Goal: Task Accomplishment & Management: Use online tool/utility

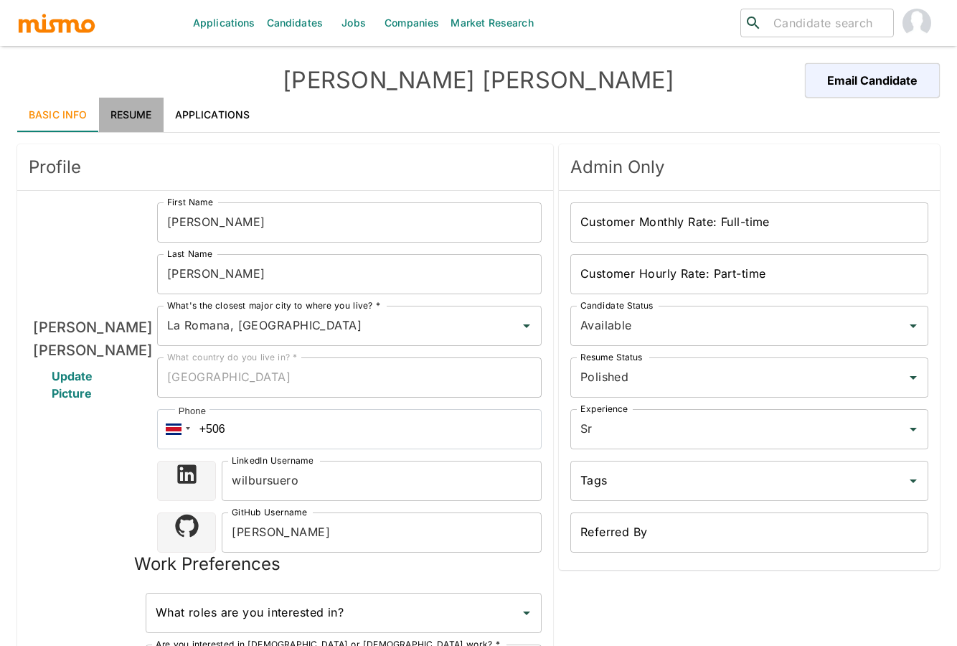
click at [148, 116] on link "Resume" at bounding box center [131, 115] width 65 height 34
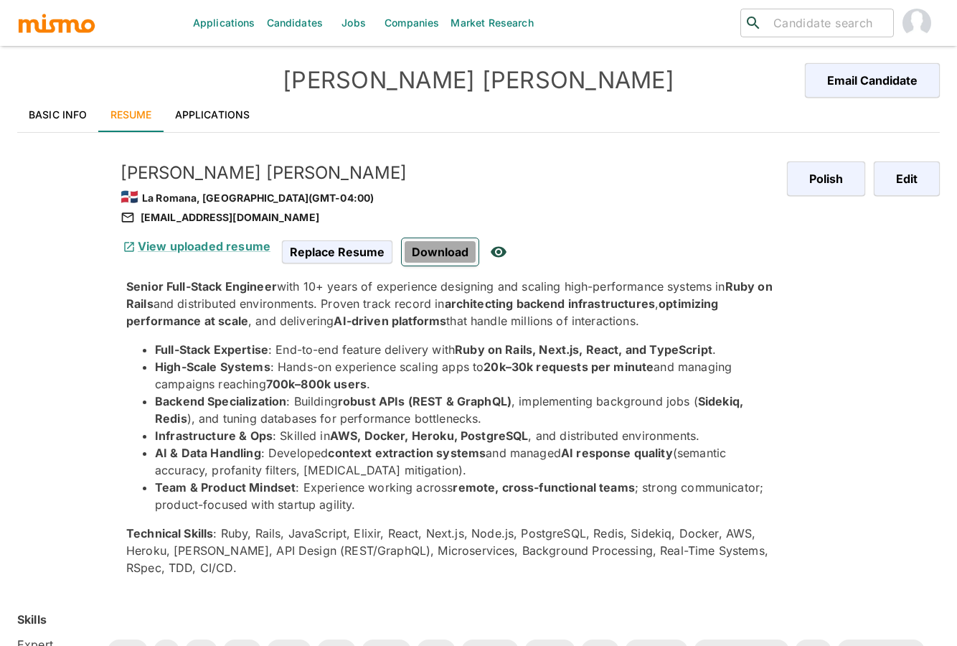
click at [418, 248] on span "Download" at bounding box center [440, 251] width 77 height 27
click at [208, 103] on link "Applications" at bounding box center [213, 115] width 98 height 34
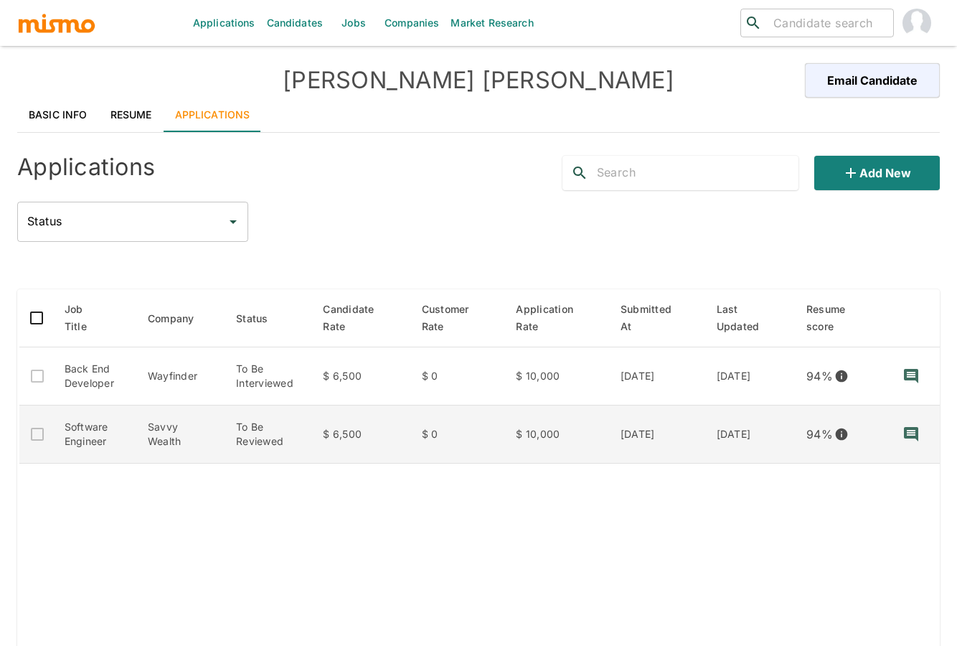
click at [111, 437] on td "Software Engineer" at bounding box center [94, 434] width 83 height 58
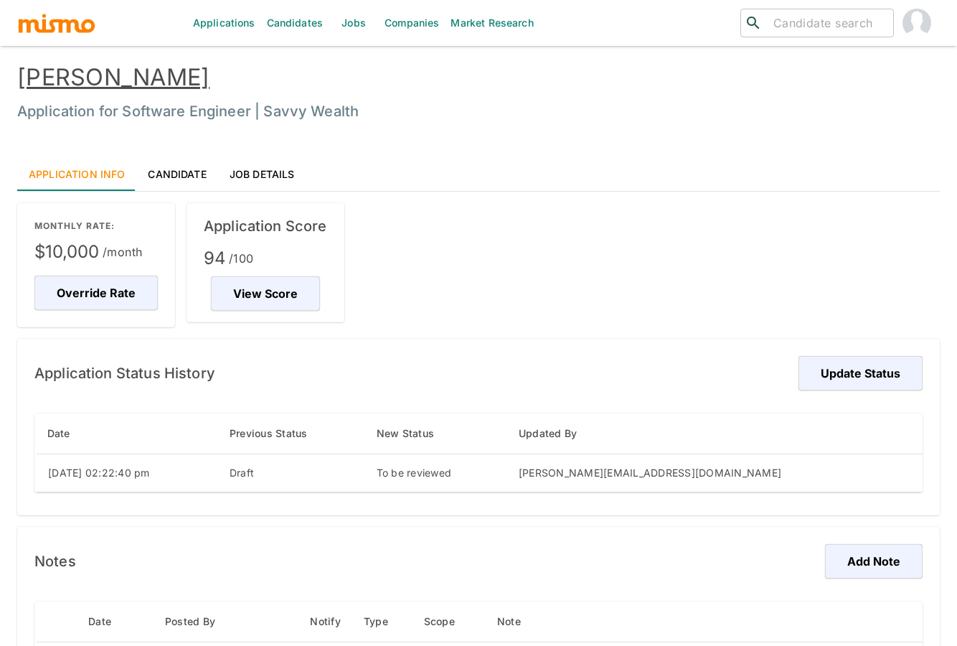
click at [254, 174] on link "Job Details" at bounding box center [262, 173] width 88 height 34
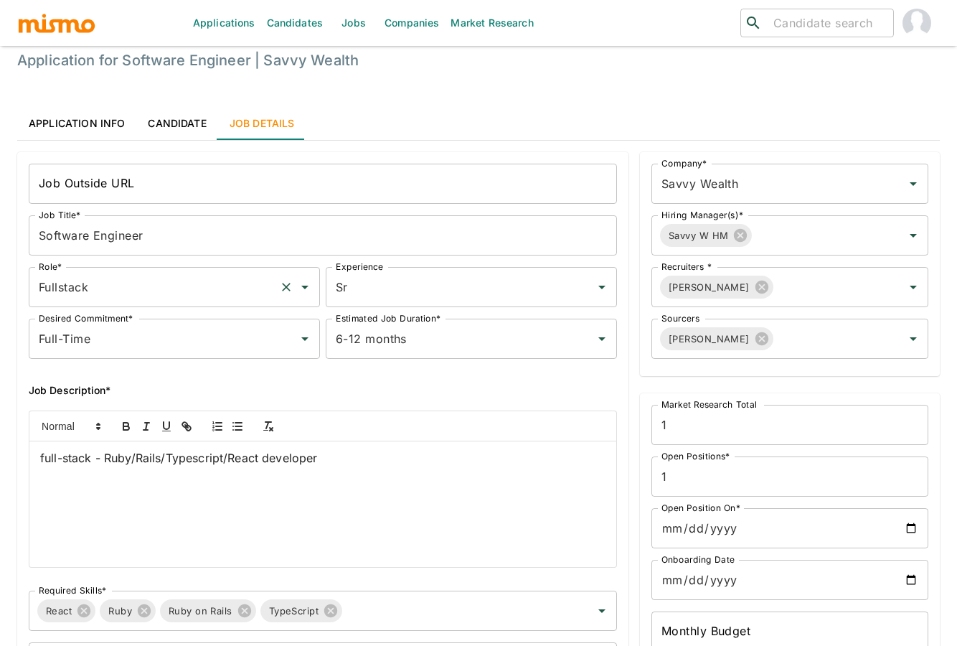
scroll to position [63, 0]
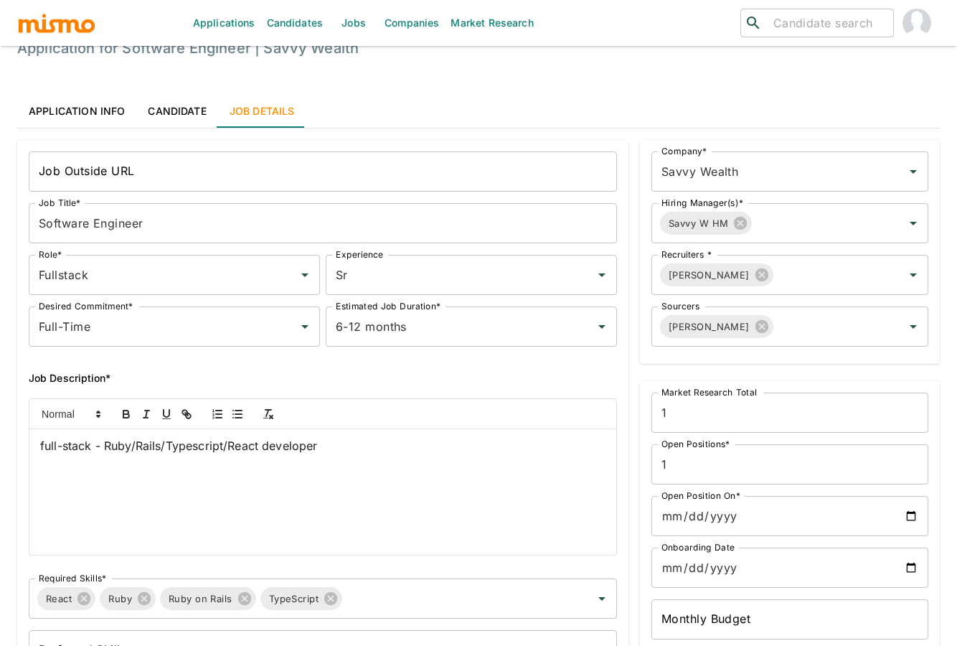
click at [288, 443] on span "full-stack - Ruby/Rails/Typescript/React developer" at bounding box center [179, 445] width 278 height 14
copy span "full-stack - Ruby/Rails/Typescript/React developer"
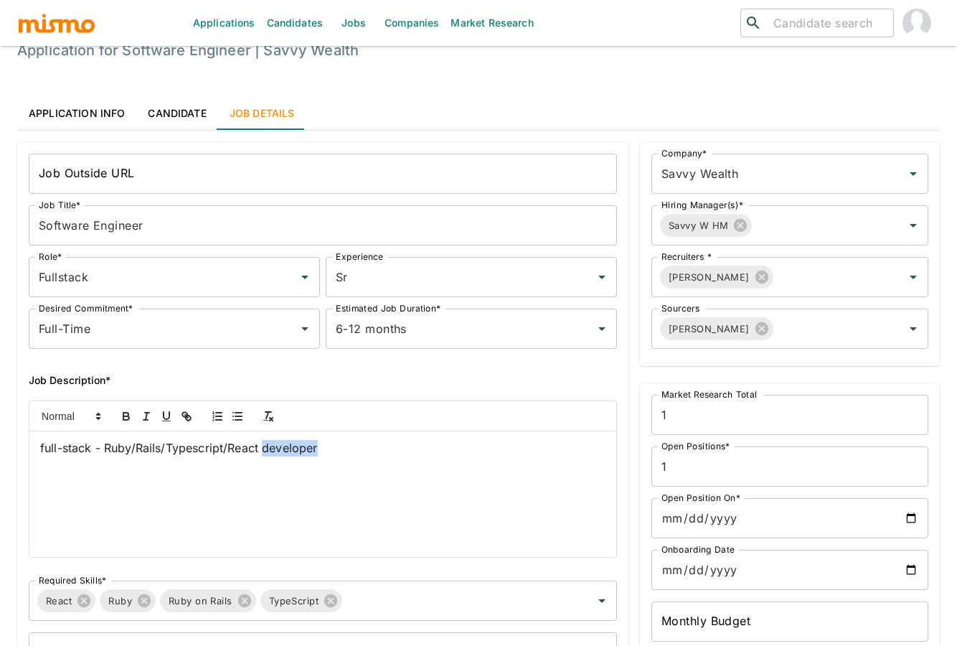
scroll to position [0, 0]
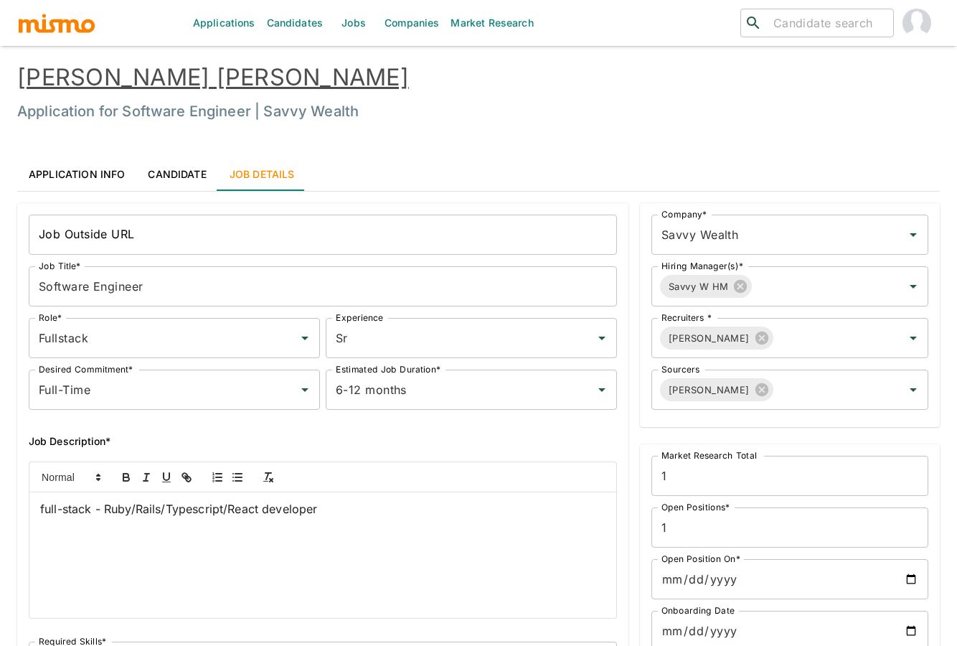
click at [116, 178] on link "Application Info" at bounding box center [76, 173] width 119 height 34
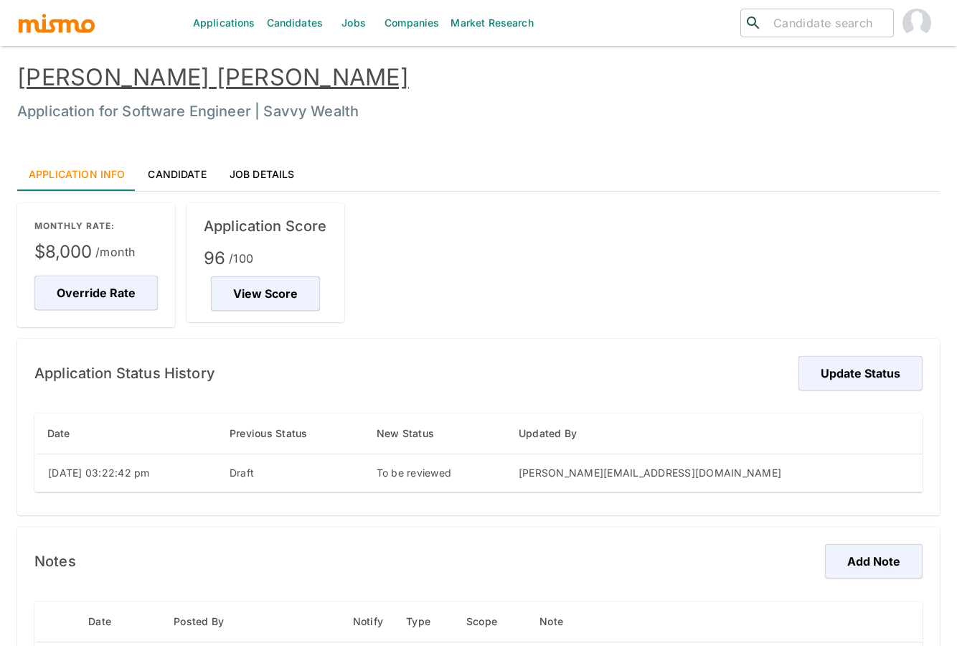
click at [162, 166] on link "Candidate" at bounding box center [176, 173] width 81 height 34
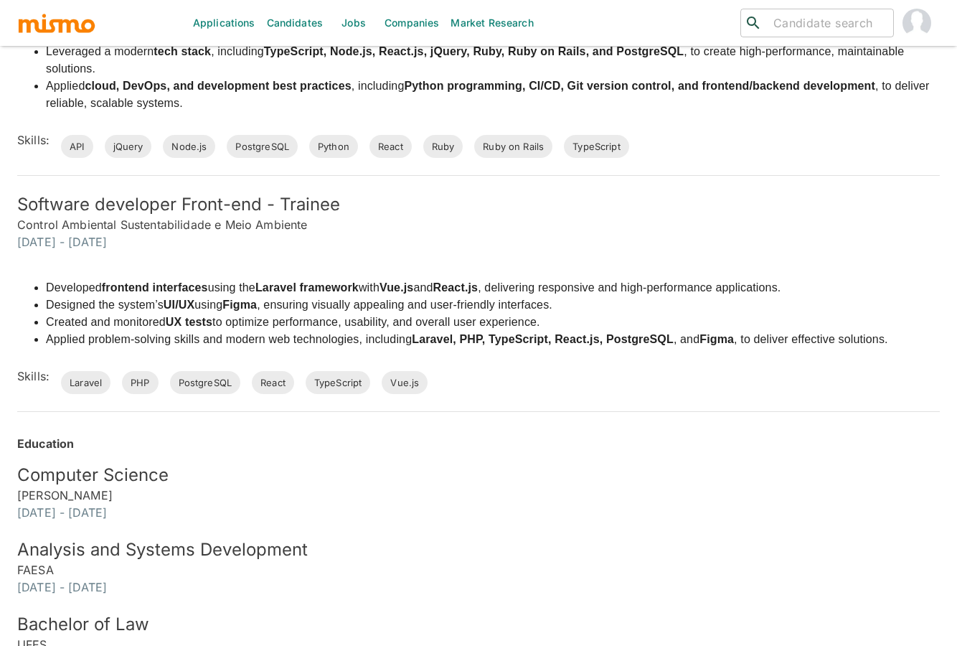
scroll to position [1319, 0]
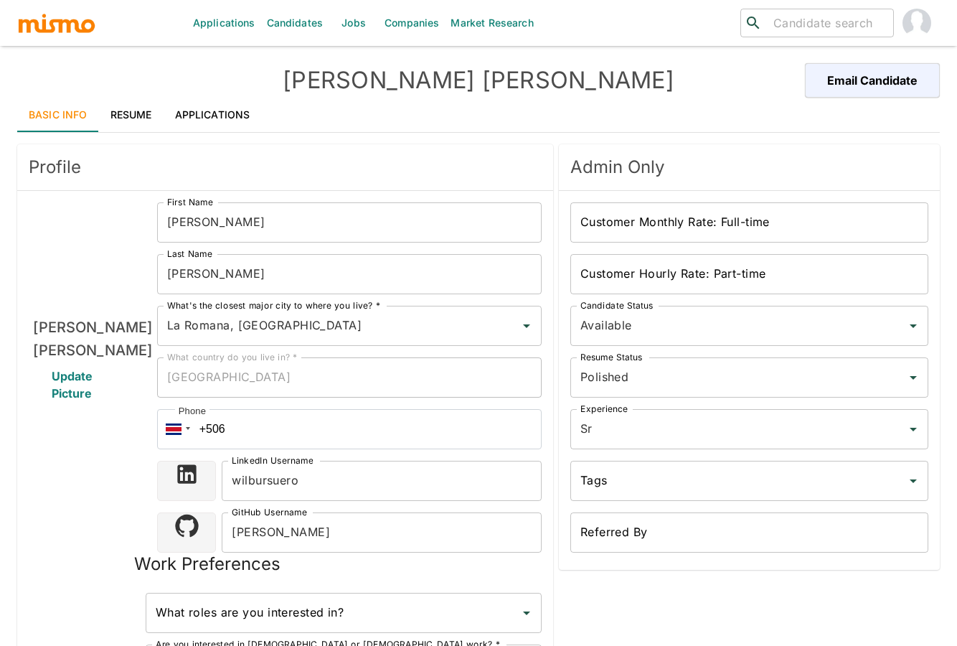
click at [134, 113] on link "Resume" at bounding box center [131, 115] width 65 height 34
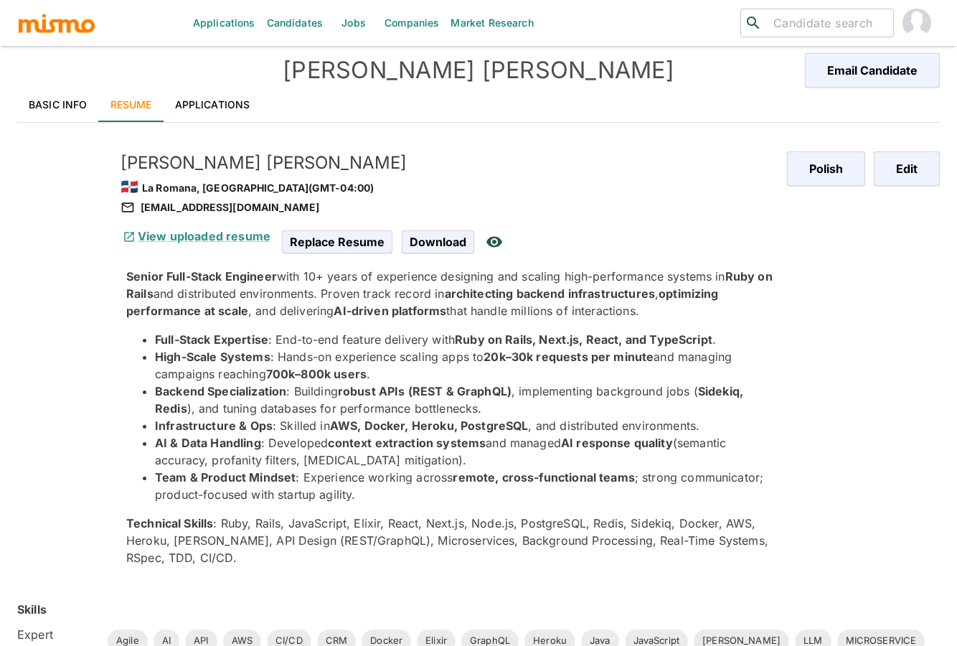
scroll to position [19, 0]
